Goal: Transaction & Acquisition: Subscribe to service/newsletter

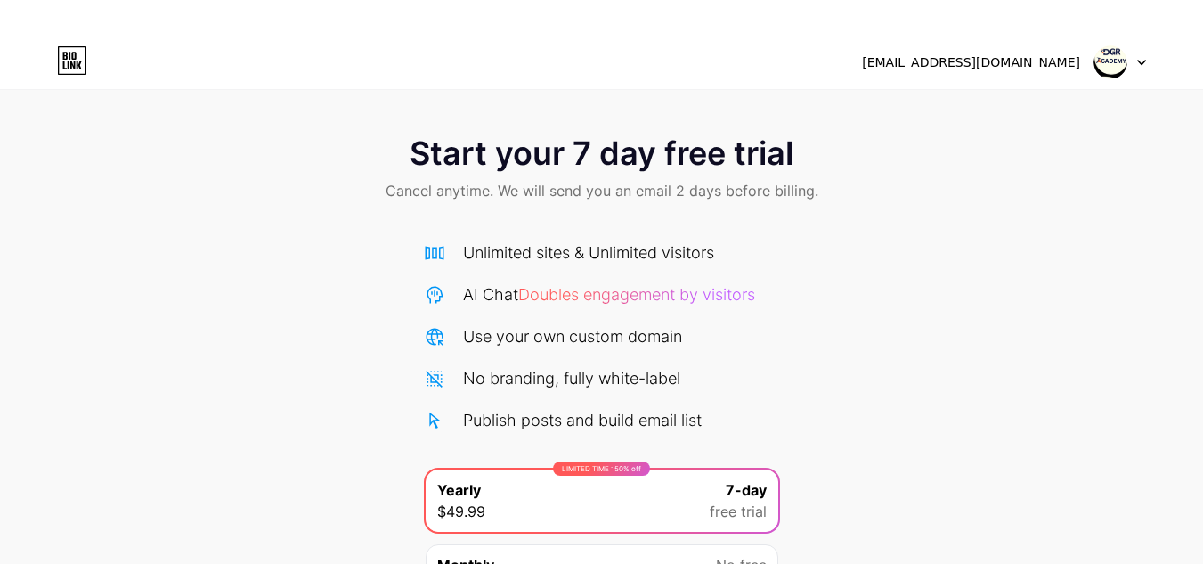
scroll to position [189, 0]
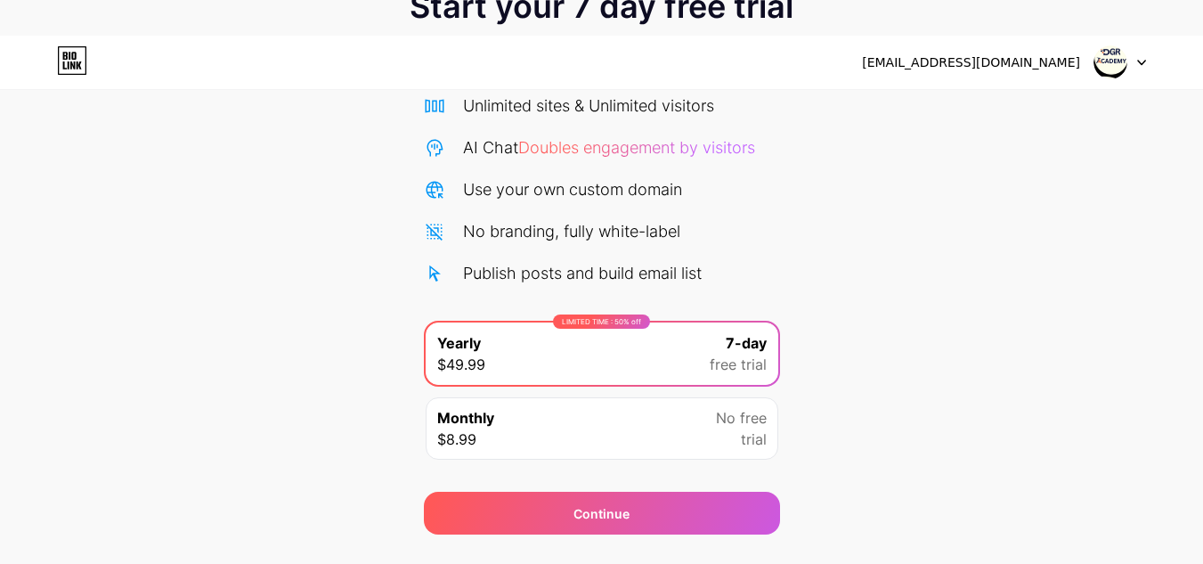
scroll to position [189, 0]
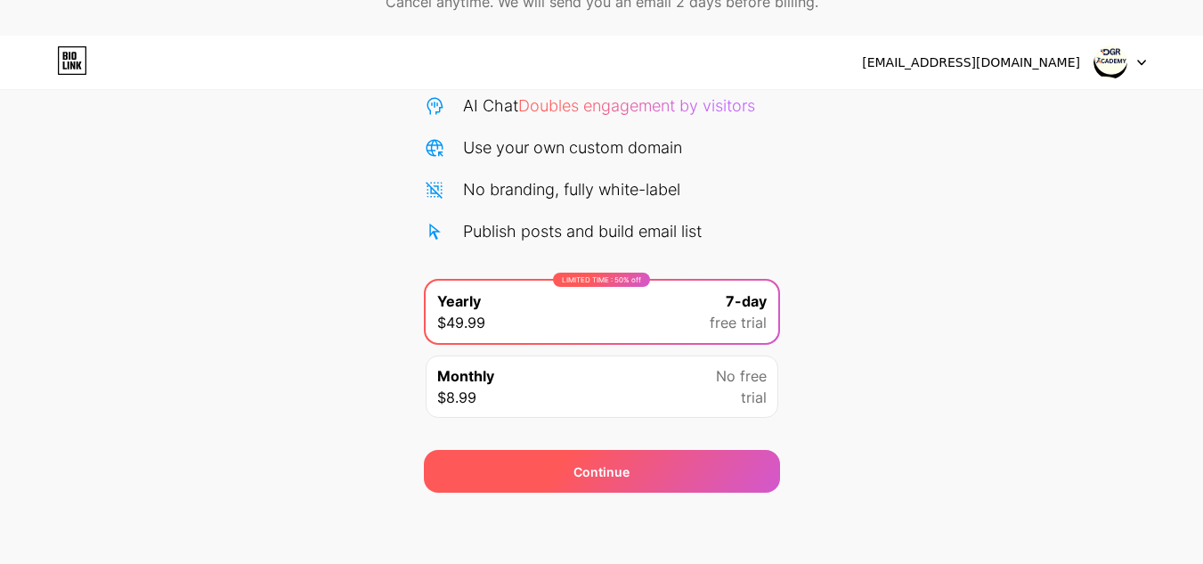
click at [576, 456] on div "Continue" at bounding box center [602, 471] width 356 height 43
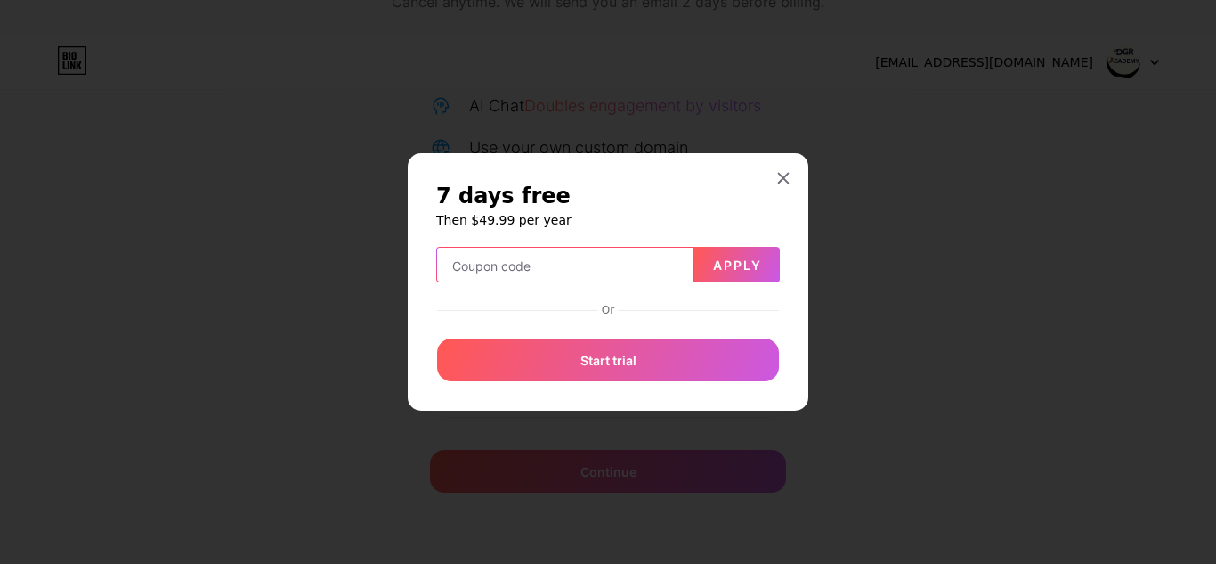
click at [479, 265] on input "text" at bounding box center [565, 266] width 256 height 36
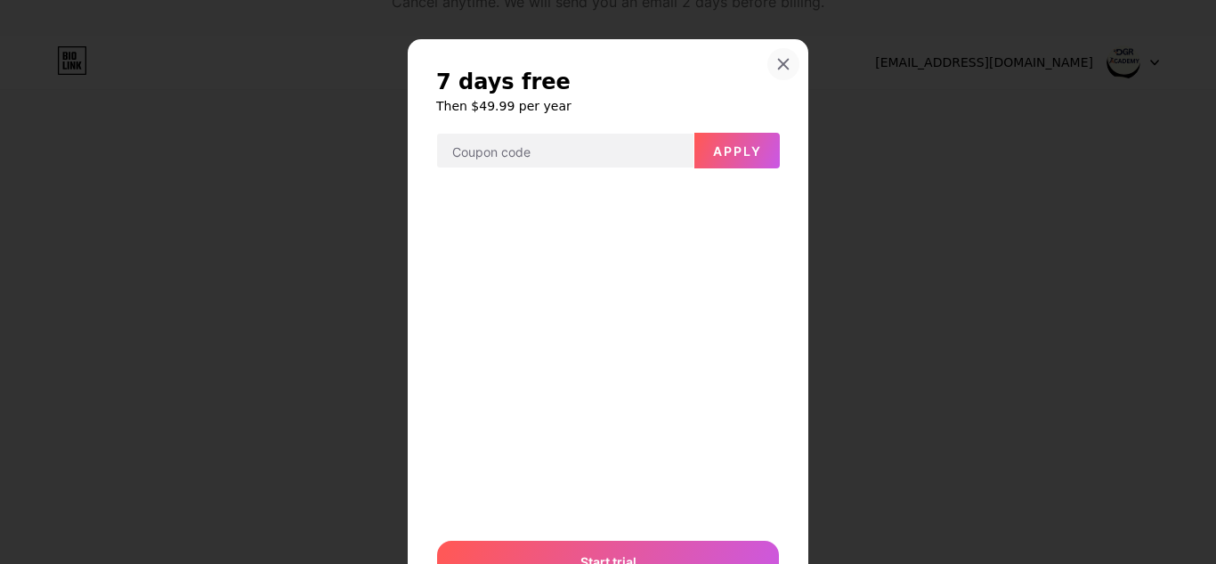
click at [779, 61] on icon at bounding box center [784, 65] width 10 height 10
